Goal: Find specific page/section: Find specific page/section

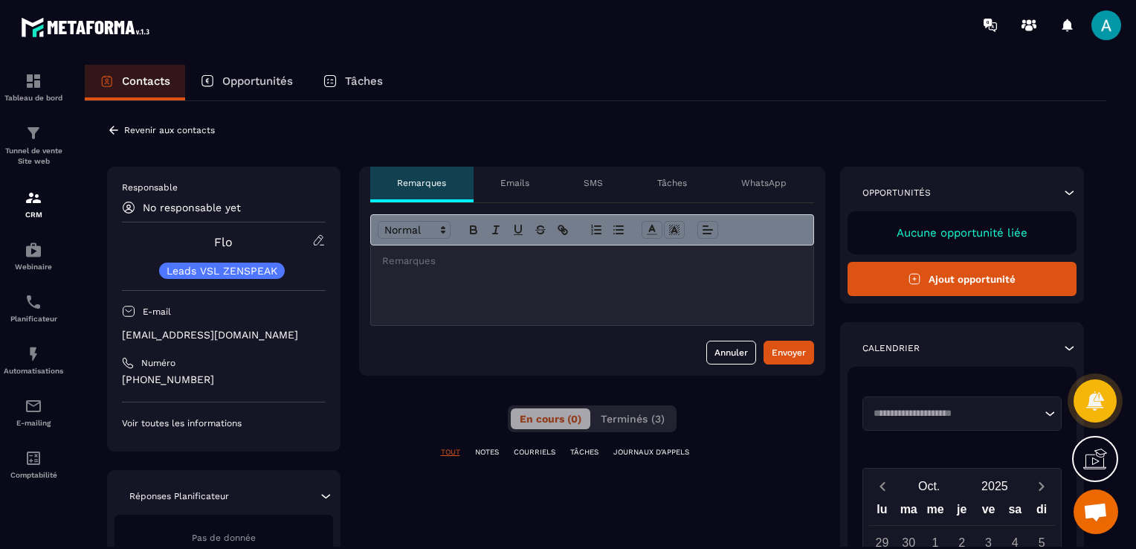
scroll to position [323, 0]
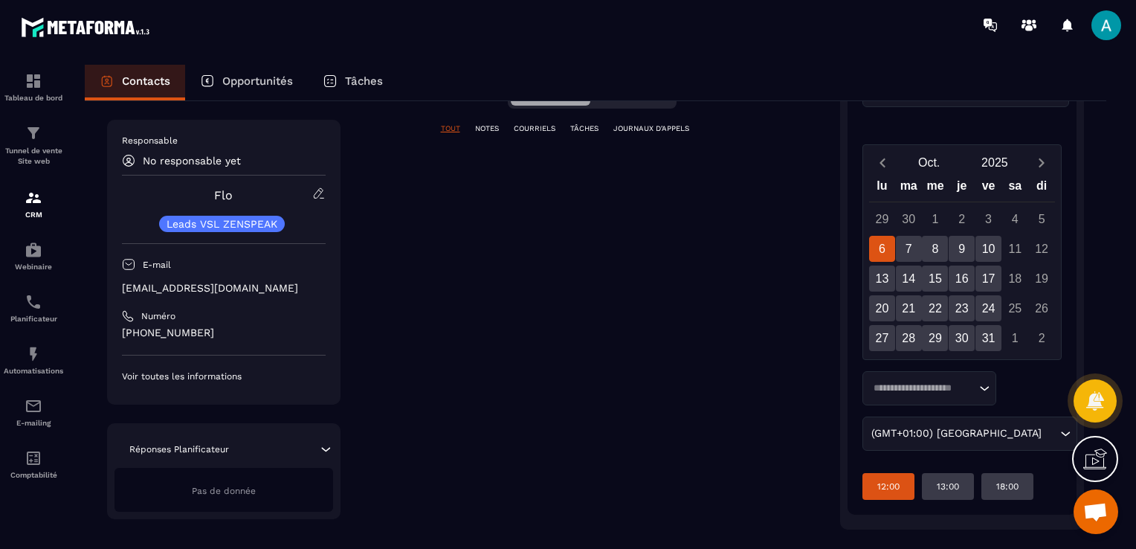
click at [885, 486] on p "12:00" at bounding box center [889, 486] width 22 height 12
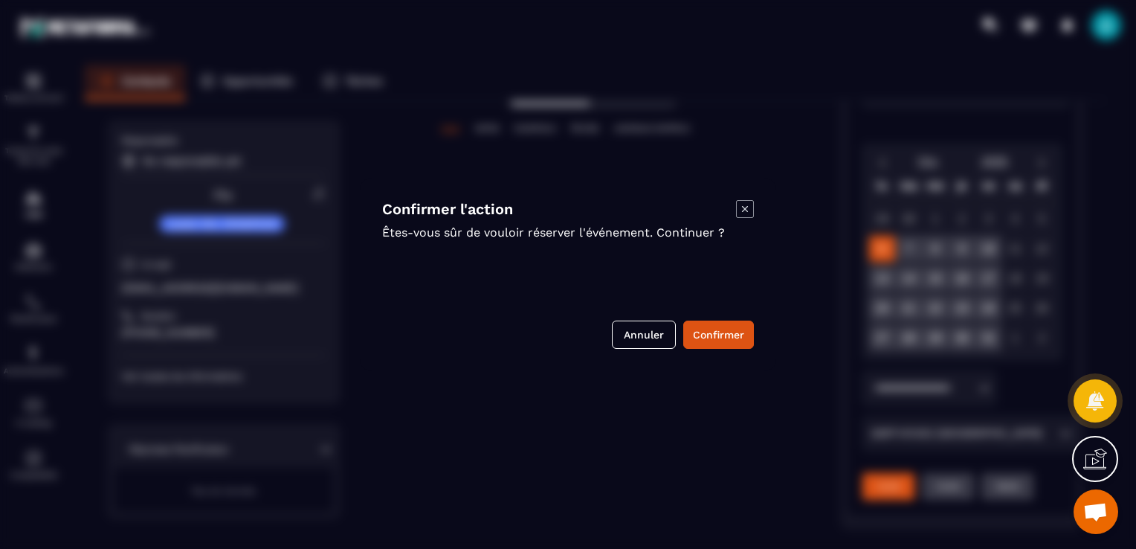
click at [740, 210] on icon "Modal window" at bounding box center [745, 209] width 18 height 18
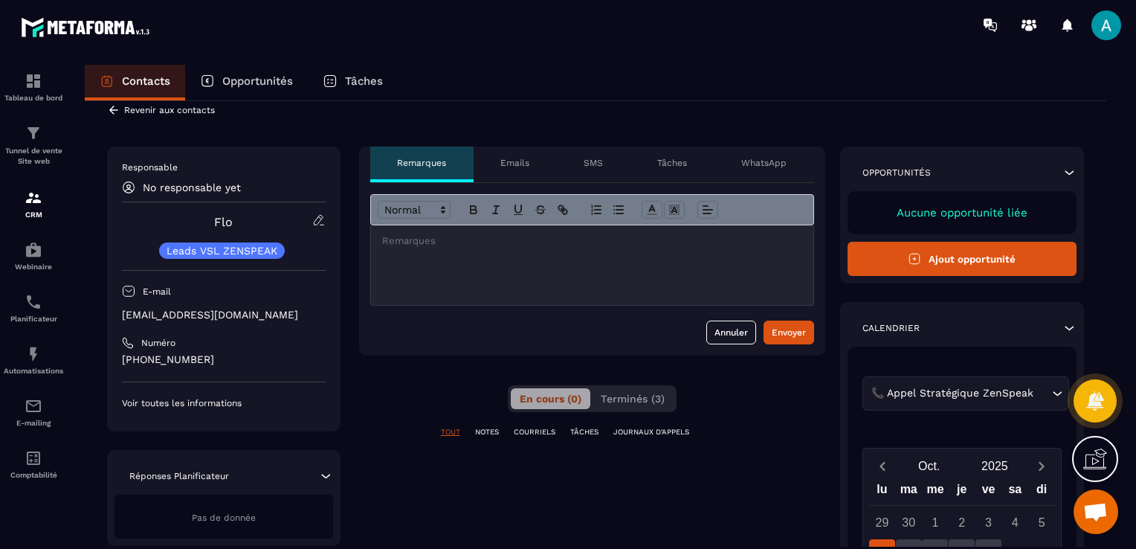
scroll to position [0, 0]
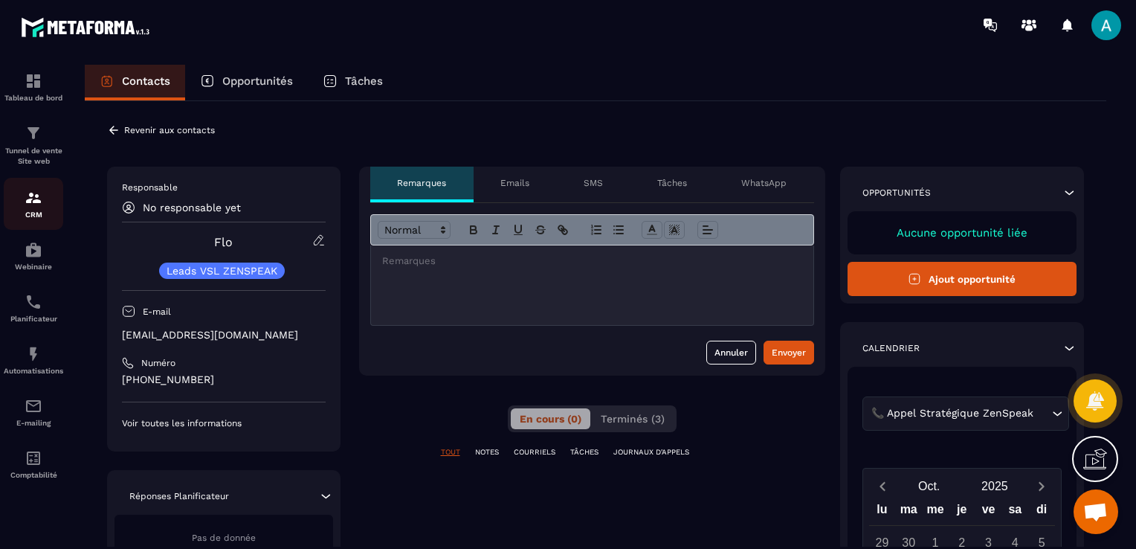
click at [36, 211] on p "CRM" at bounding box center [33, 214] width 59 height 8
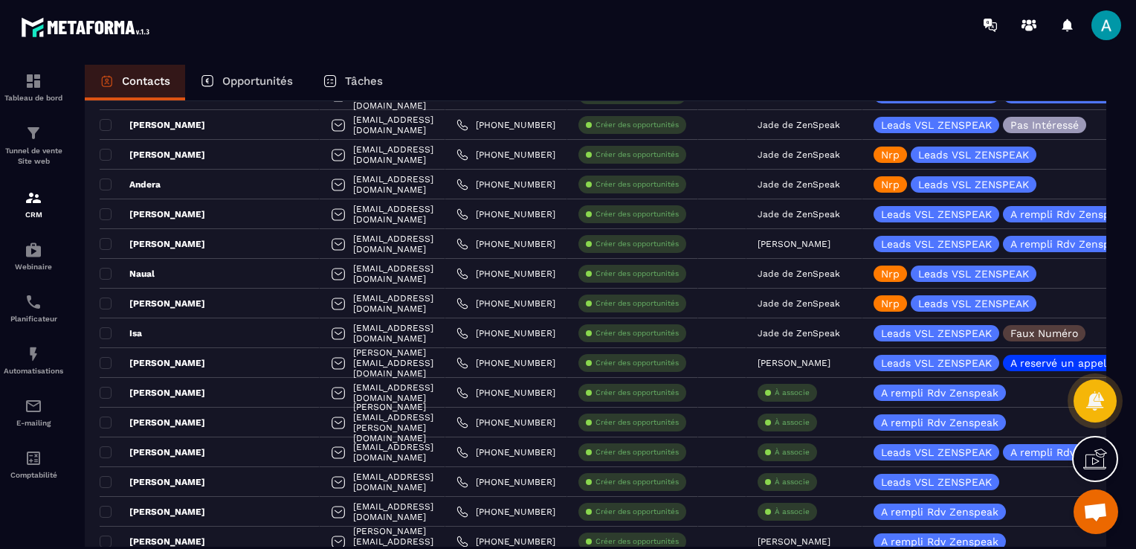
scroll to position [2528, 0]
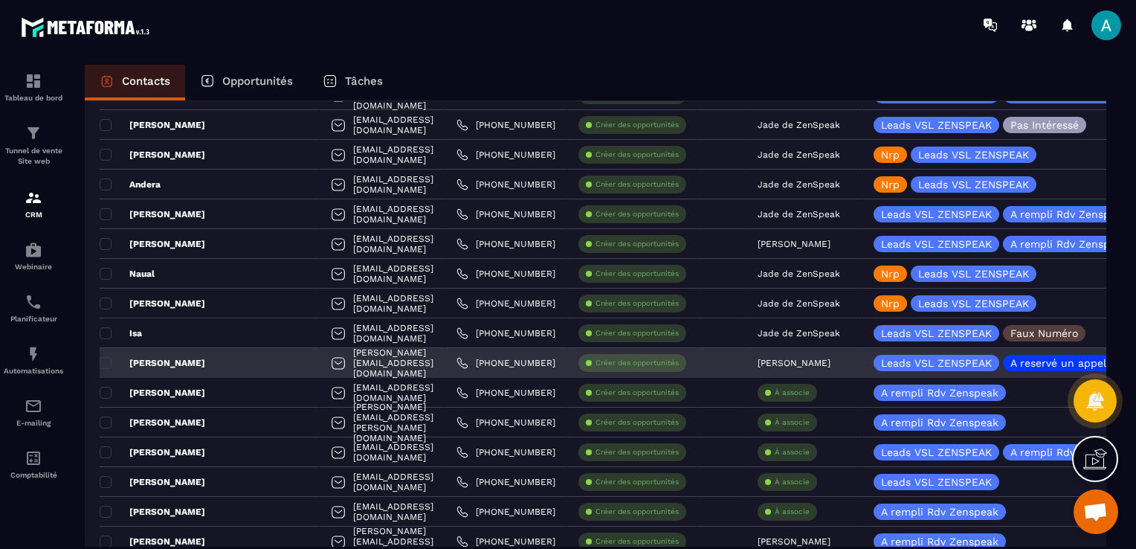
click at [356, 356] on div "[PERSON_NAME][EMAIL_ADDRESS][DOMAIN_NAME]" at bounding box center [383, 363] width 126 height 30
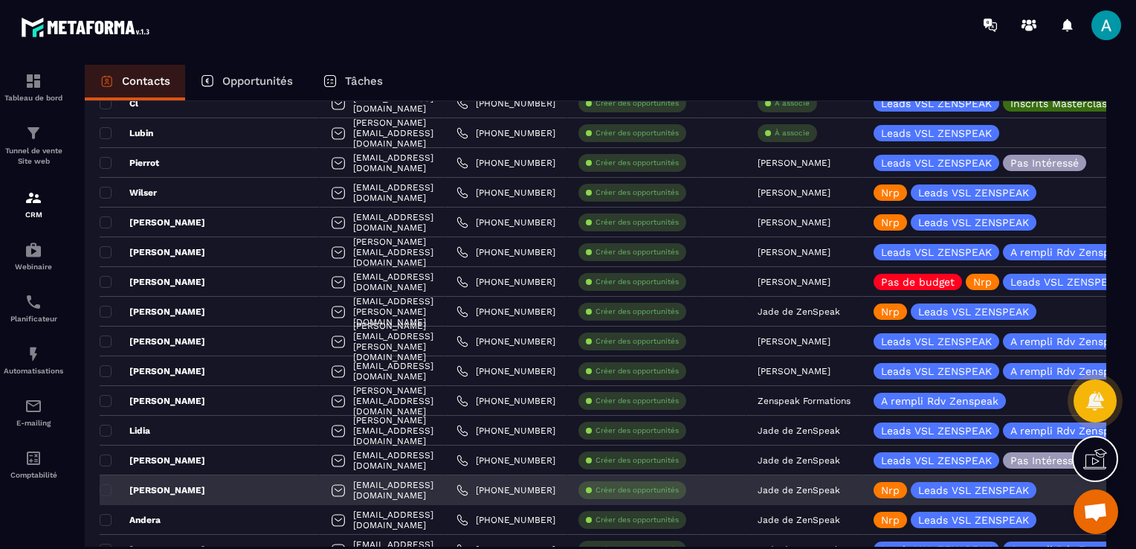
scroll to position [2157, 0]
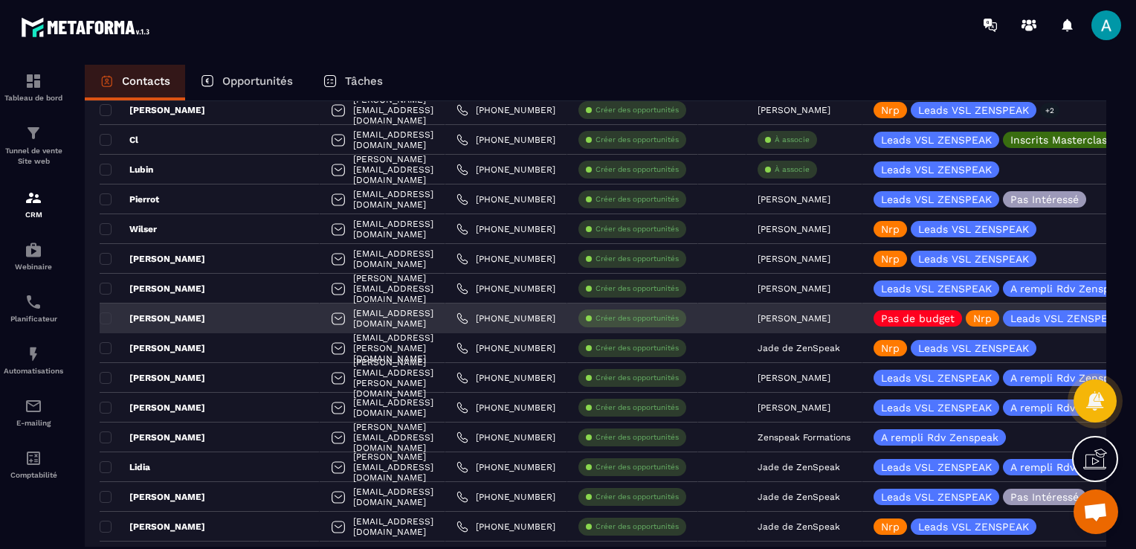
click at [350, 320] on div "[EMAIL_ADDRESS][DOMAIN_NAME]" at bounding box center [383, 318] width 126 height 30
drag, startPoint x: 350, startPoint y: 320, endPoint x: 422, endPoint y: 315, distance: 71.6
click at [422, 315] on div "[EMAIL_ADDRESS][DOMAIN_NAME]" at bounding box center [383, 318] width 126 height 30
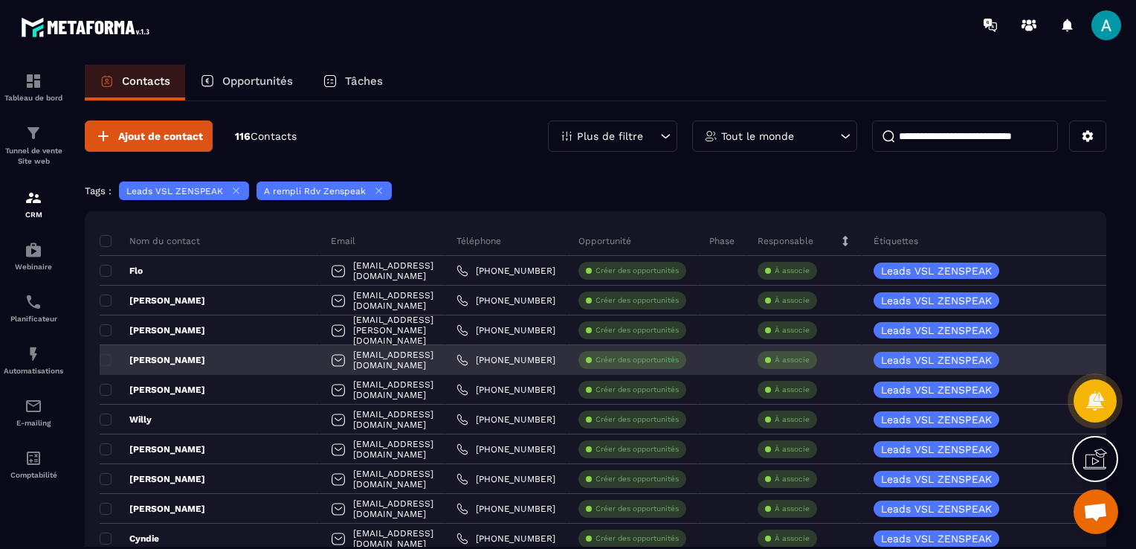
scroll to position [0, 0]
